Goal: Task Accomplishment & Management: Manage account settings

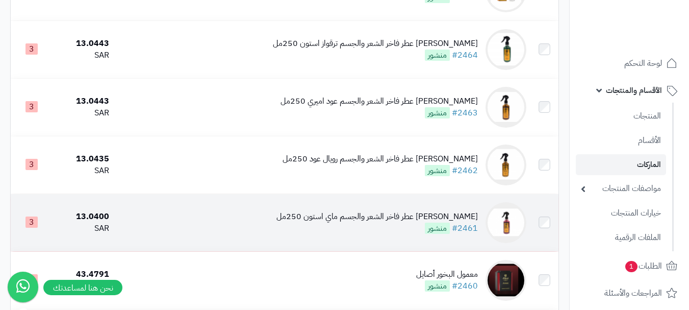
scroll to position [255, 0]
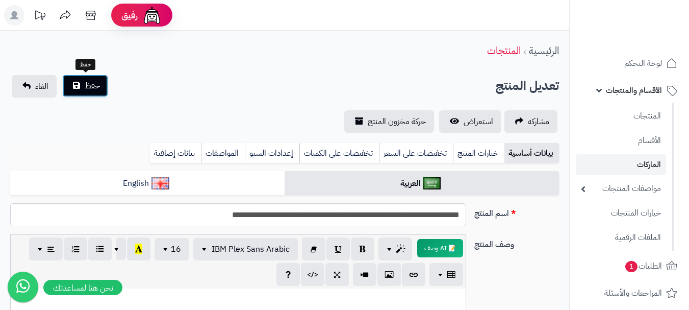
click at [85, 78] on button "حفظ" at bounding box center [85, 85] width 46 height 22
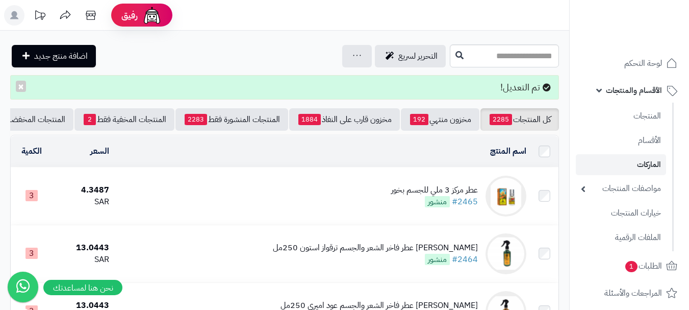
click at [11, 17] on rect at bounding box center [14, 15] width 20 height 20
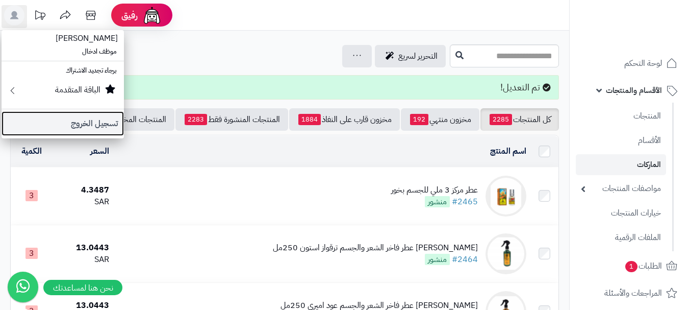
click at [102, 126] on link "تسجيل الخروج" at bounding box center [63, 123] width 122 height 24
